Goal: Transaction & Acquisition: Purchase product/service

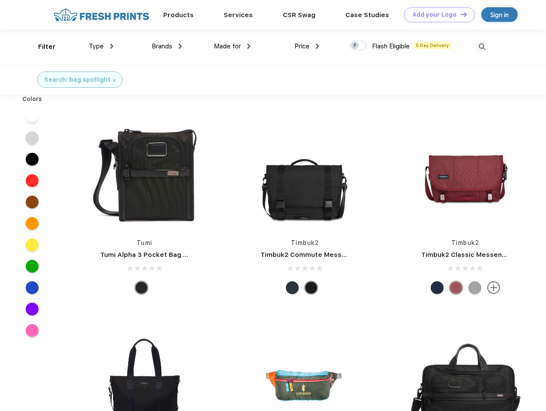
scroll to position [0, 0]
click at [436, 15] on link "Add your Logo Design Tool" at bounding box center [439, 14] width 71 height 15
click at [0, 0] on div "Design Tool" at bounding box center [0, 0] width 0 height 0
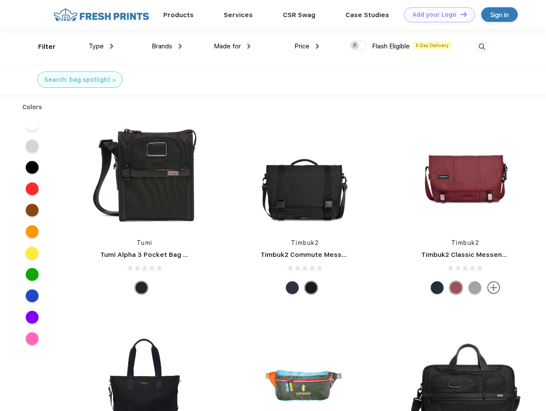
click at [460, 14] on link "Add your Logo Design Tool" at bounding box center [439, 14] width 71 height 15
click at [41, 47] on div "Filter" at bounding box center [47, 47] width 18 height 10
click at [101, 46] on span "Type" at bounding box center [96, 46] width 15 height 8
click at [167, 46] on span "Brands" at bounding box center [162, 46] width 21 height 8
click at [232, 46] on span "Made for" at bounding box center [227, 46] width 27 height 8
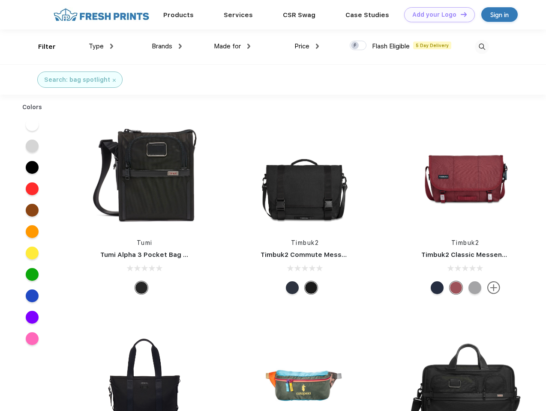
click at [307, 46] on span "Price" at bounding box center [301, 46] width 15 height 8
click at [358, 46] on div at bounding box center [358, 45] width 17 height 9
click at [355, 46] on input "checkbox" at bounding box center [353, 43] width 6 height 6
click at [481, 47] on img at bounding box center [482, 47] width 14 height 14
